Goal: Browse casually

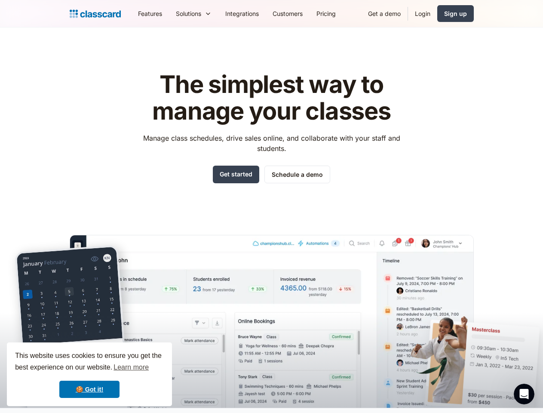
click at [271, 206] on div "The simplest way to manage your classes Manage class schedules, drive sales onl…" at bounding box center [272, 233] width 404 height 350
click at [89, 374] on div "This website uses cookies to ensure you get the best experience on our website.…" at bounding box center [89, 374] width 165 height 64
click at [302, 13] on nav "Features Resources Blog The latest industry news, updates and info. Customer st…" at bounding box center [302, 13] width 343 height 19
click at [169, 13] on div "Solutions Sports academy Swim school Dance studio Gymnastics Music school Marti…" at bounding box center [193, 13] width 49 height 19
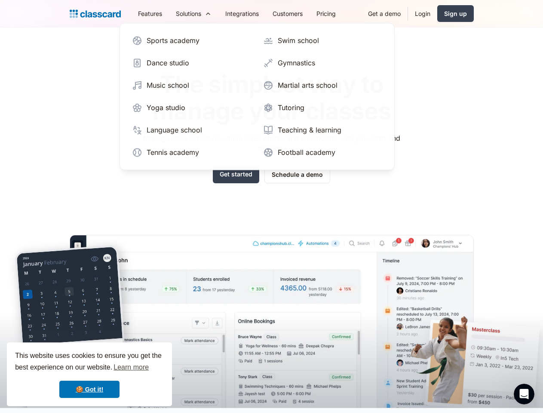
click at [524, 394] on icon "Open Intercom Messenger" at bounding box center [524, 394] width 14 height 14
